Goal: Information Seeking & Learning: Learn about a topic

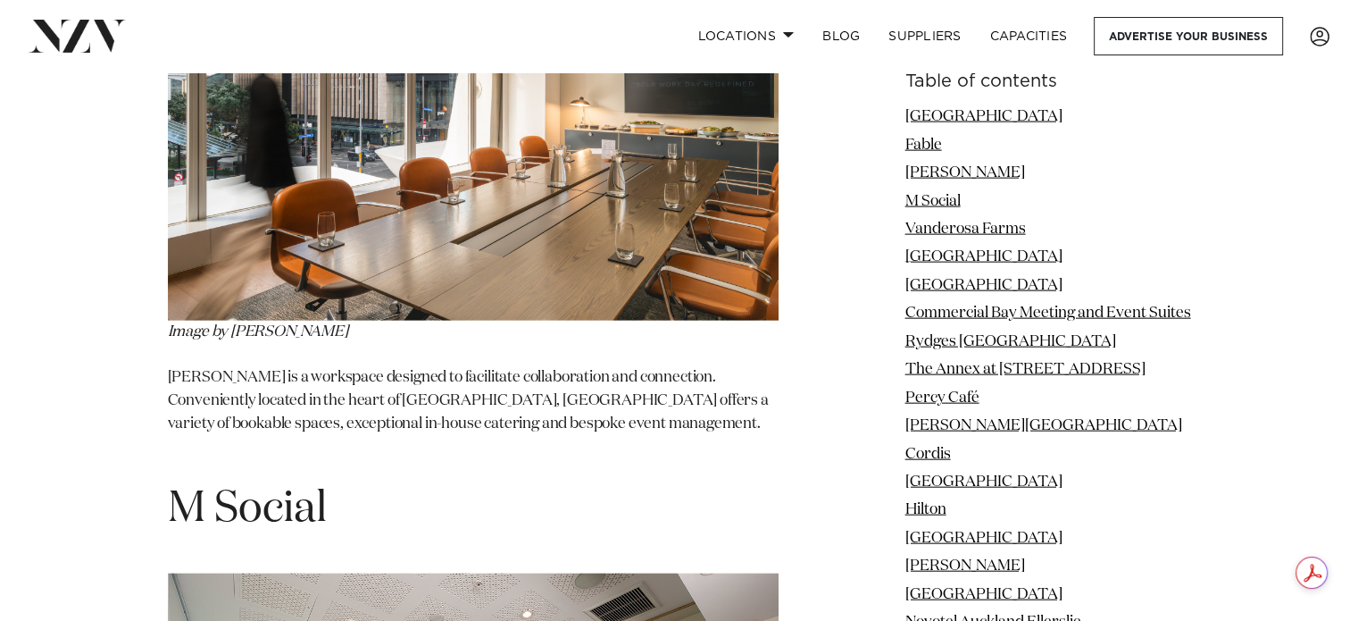
scroll to position [4107, 0]
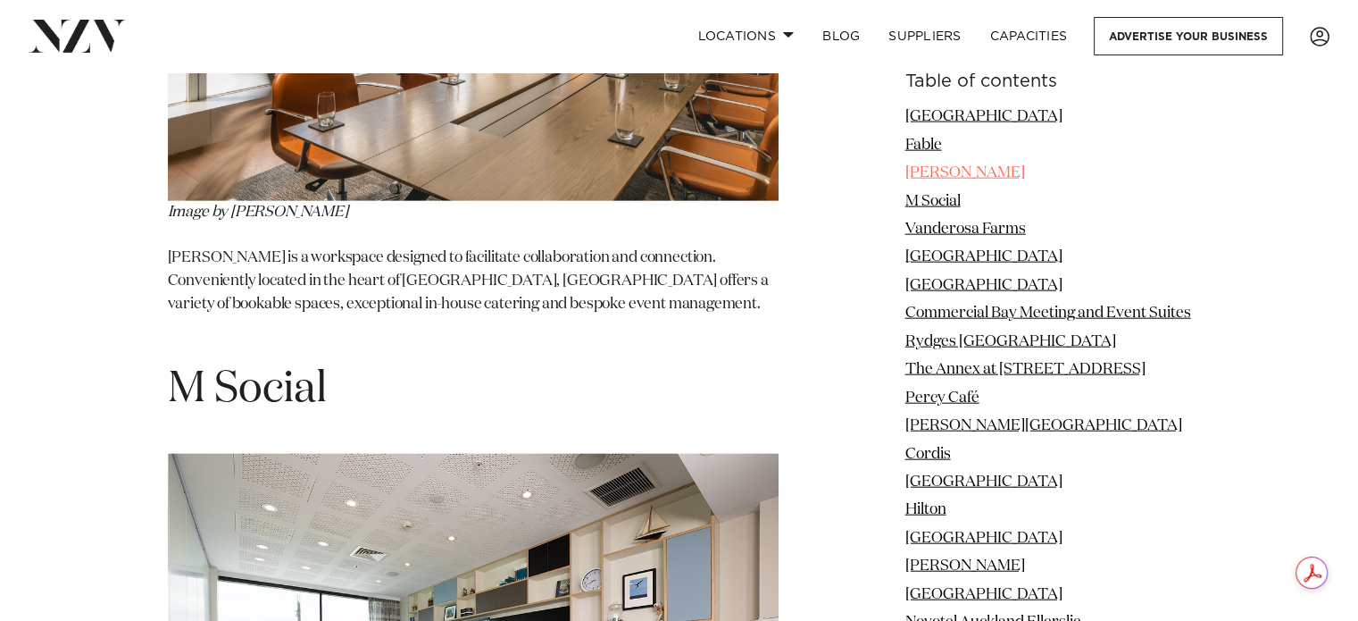
click at [946, 175] on link "[PERSON_NAME]" at bounding box center [965, 172] width 120 height 15
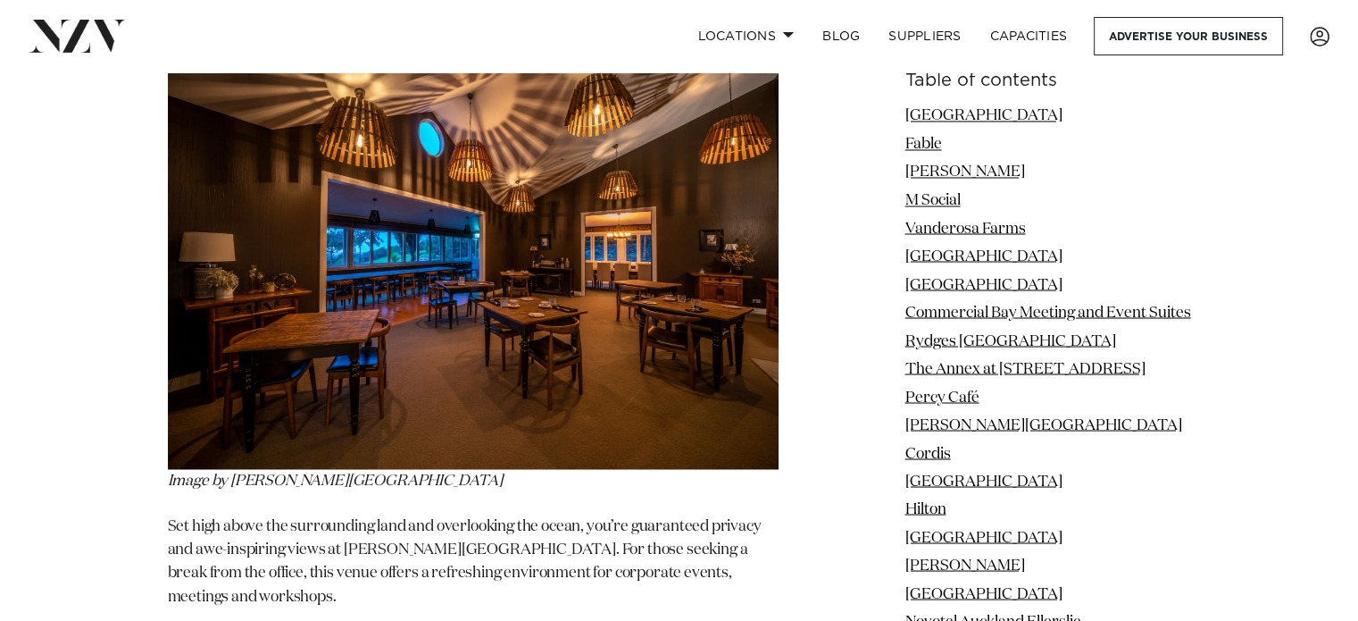
scroll to position [9964, 0]
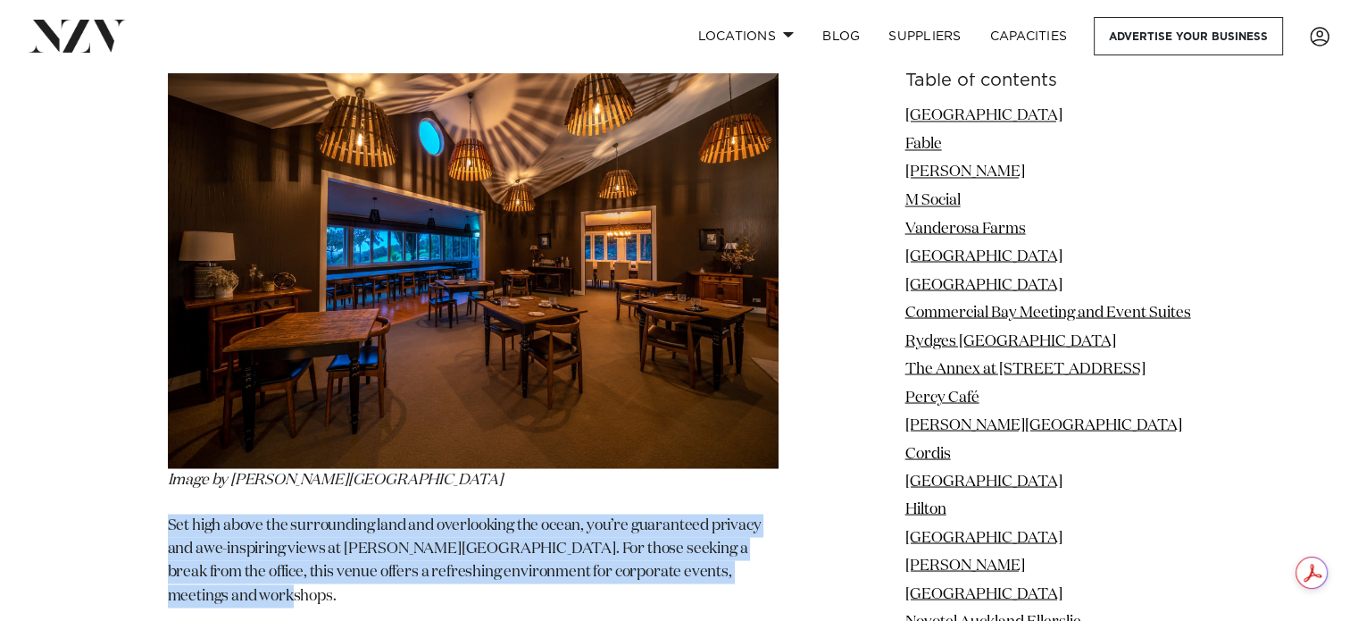
drag, startPoint x: 425, startPoint y: 408, endPoint x: 106, endPoint y: 299, distance: 336.9
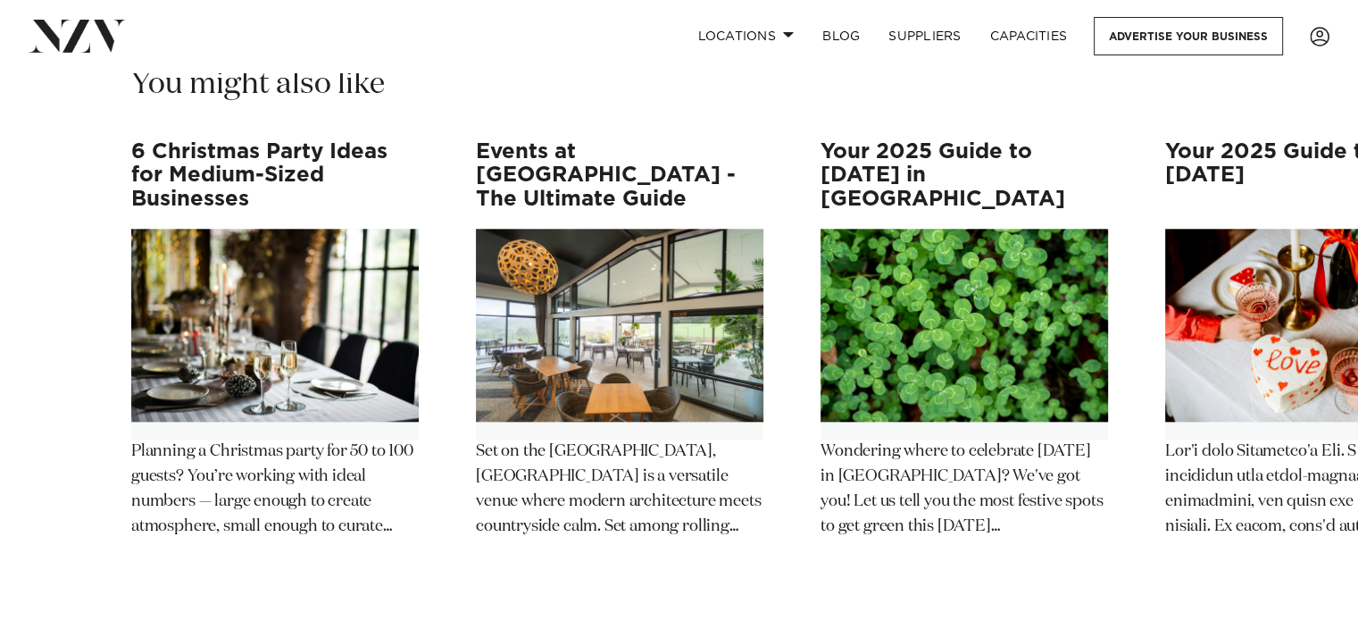
scroll to position [15500, 0]
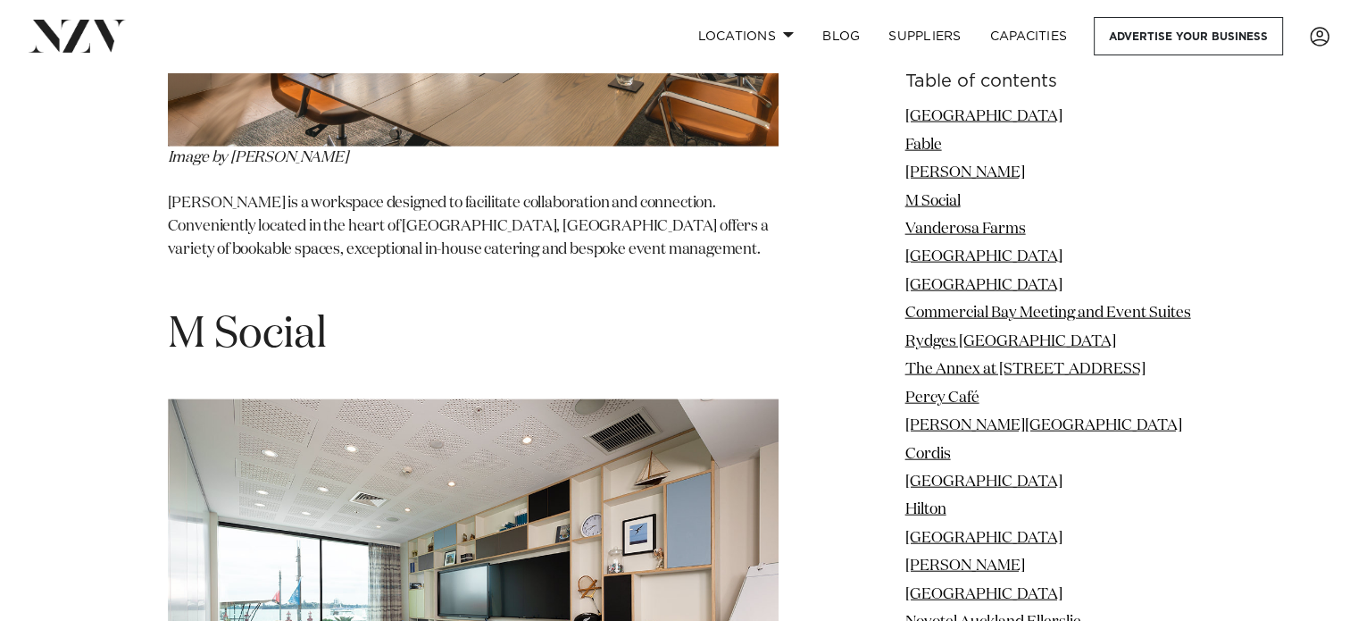
scroll to position [4107, 0]
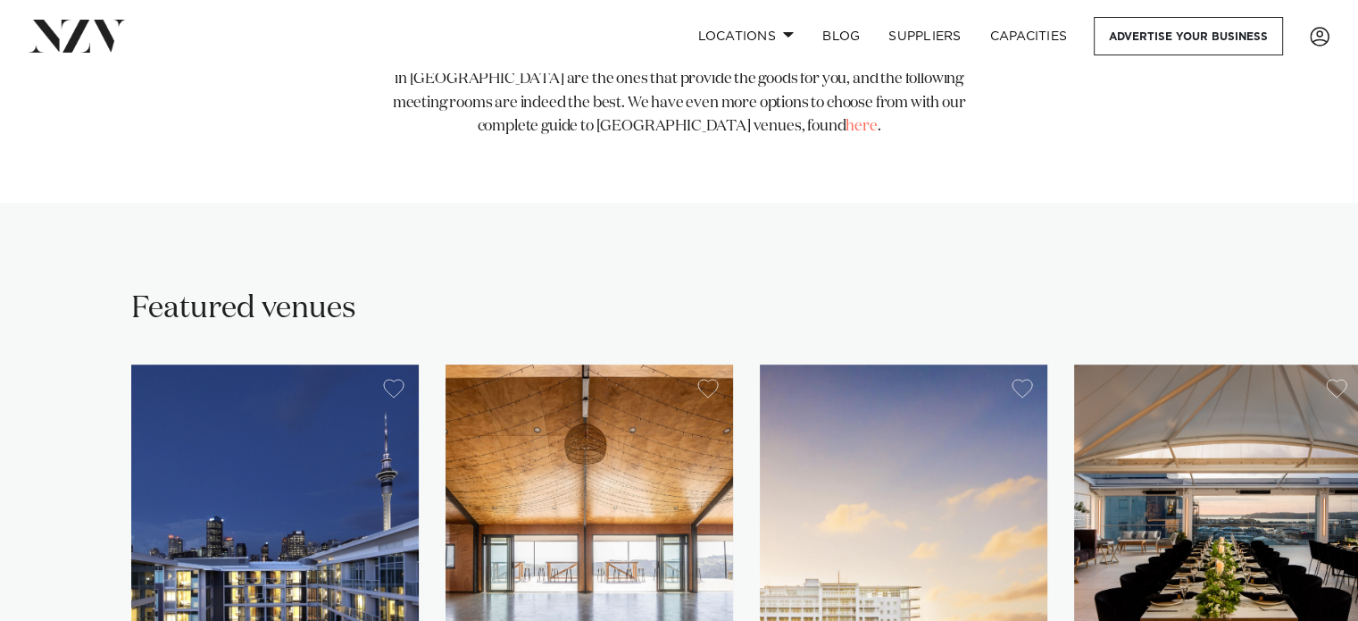
scroll to position [1429, 0]
